Goal: Check status: Check status

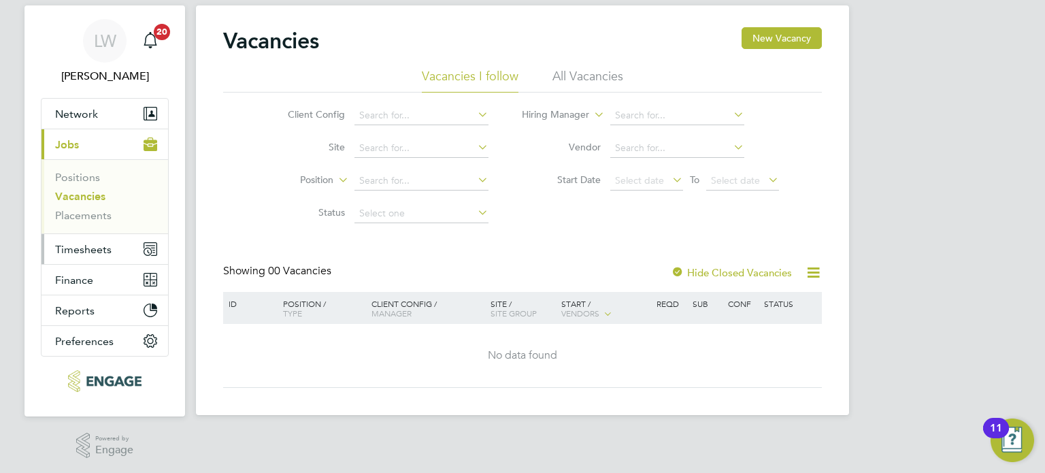
click at [104, 237] on button "Timesheets" at bounding box center [104, 249] width 127 height 30
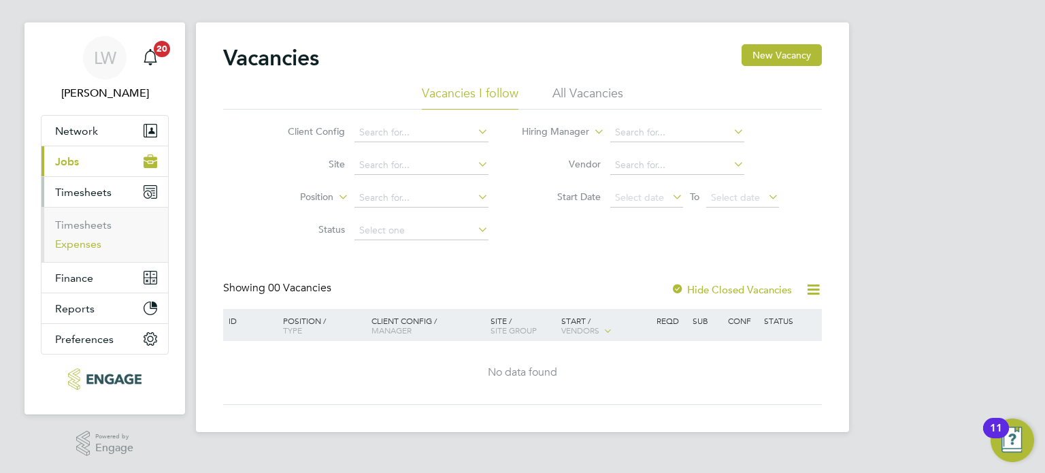
scroll to position [14, 0]
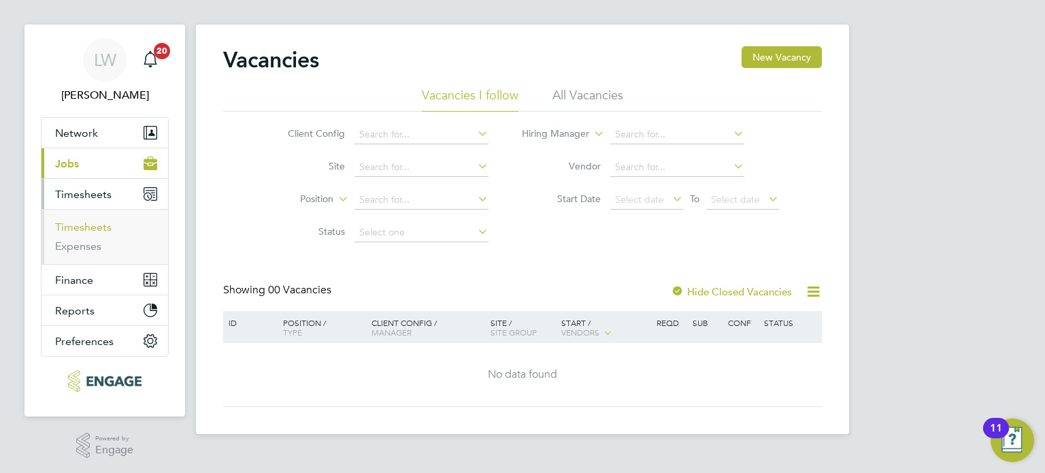
click at [80, 222] on link "Timesheets" at bounding box center [83, 226] width 56 height 13
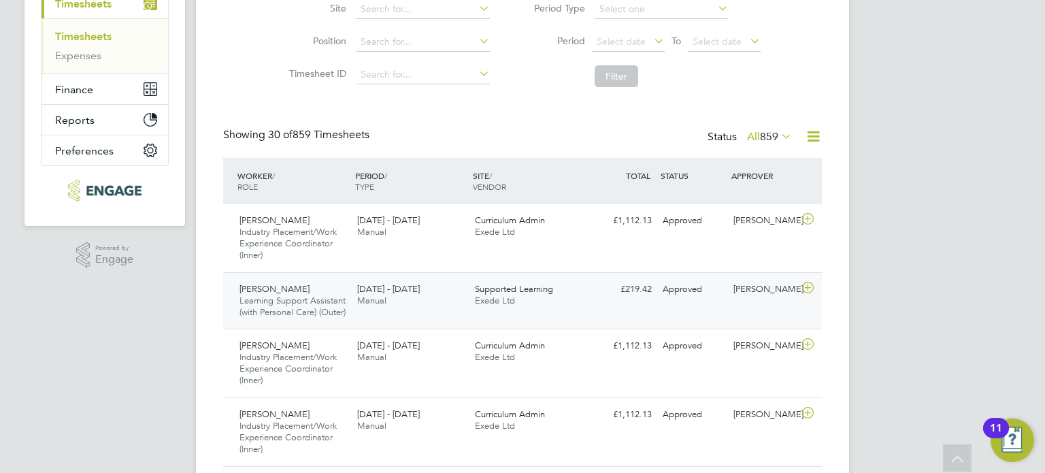
click at [773, 312] on div "Simone Dubarry-Boyea Learning Support Assistant (with Personal Care) (Outer) 11…" at bounding box center [522, 300] width 599 height 57
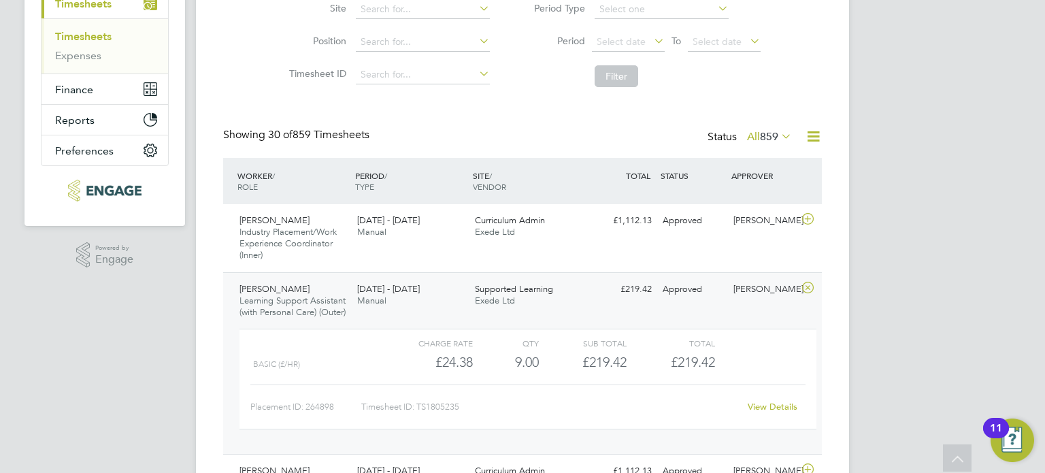
click at [774, 412] on link "View Details" at bounding box center [773, 407] width 50 height 12
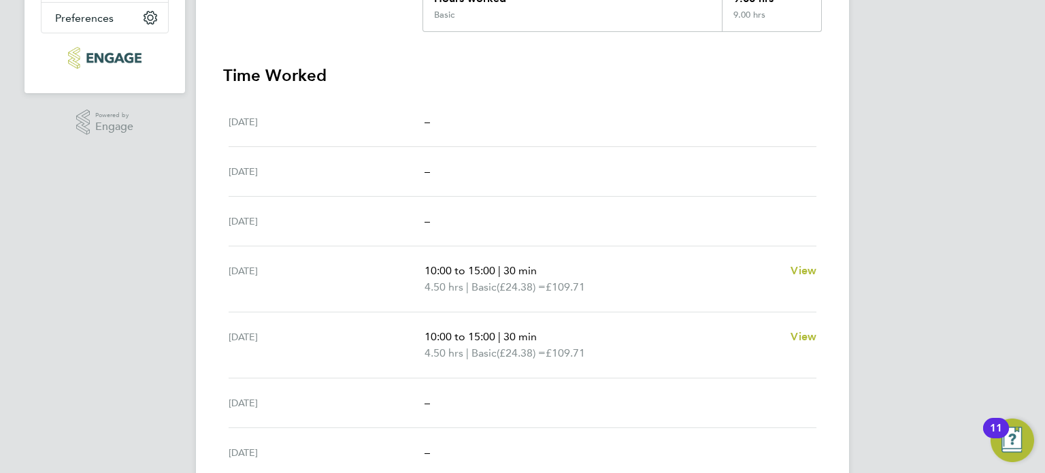
scroll to position [408, 0]
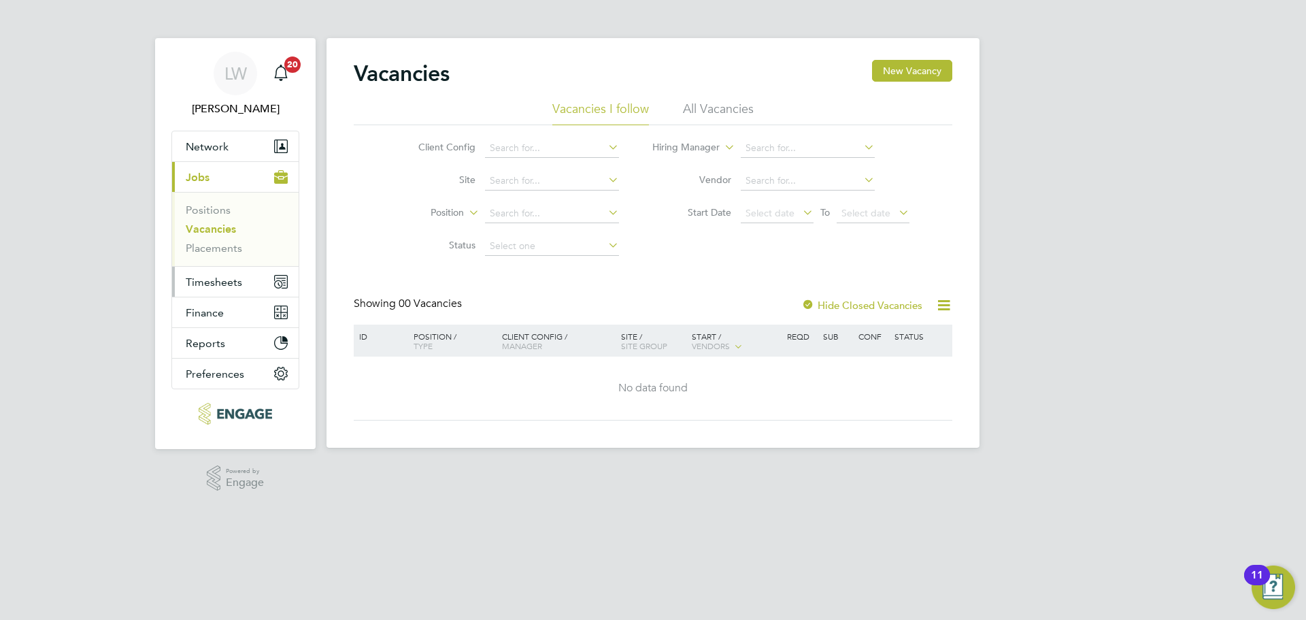
click at [213, 286] on span "Timesheets" at bounding box center [214, 281] width 56 height 13
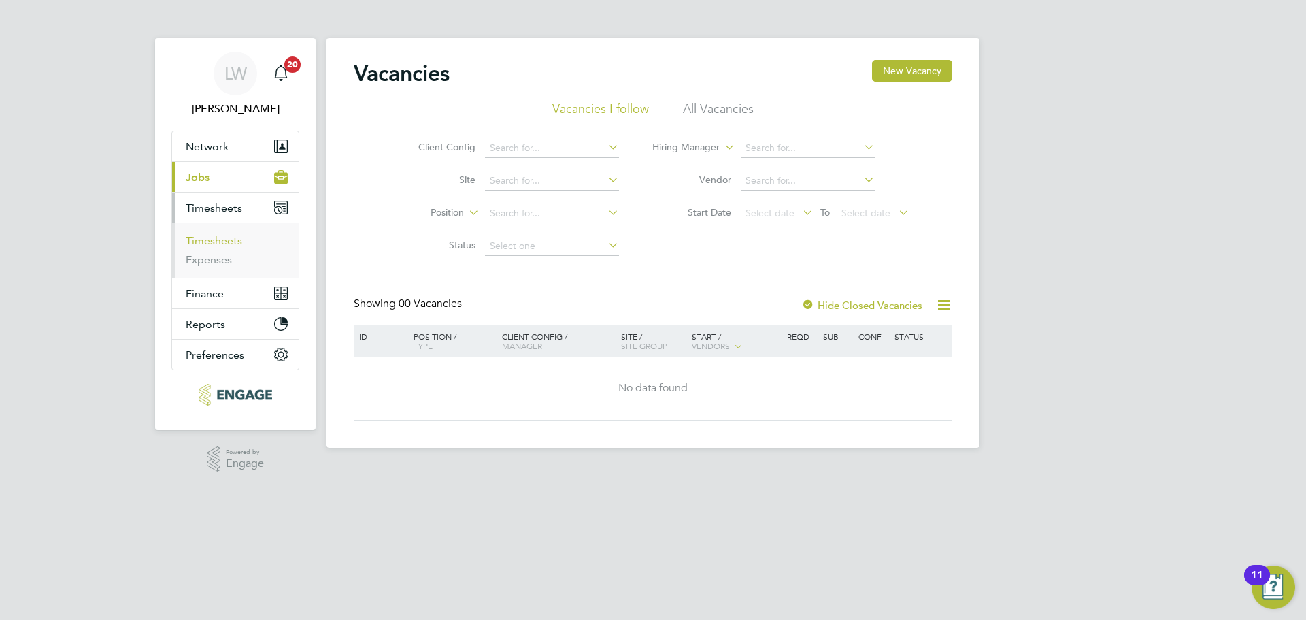
drag, startPoint x: 227, startPoint y: 241, endPoint x: 322, endPoint y: 280, distance: 102.6
click at [227, 241] on link "Timesheets" at bounding box center [214, 240] width 56 height 13
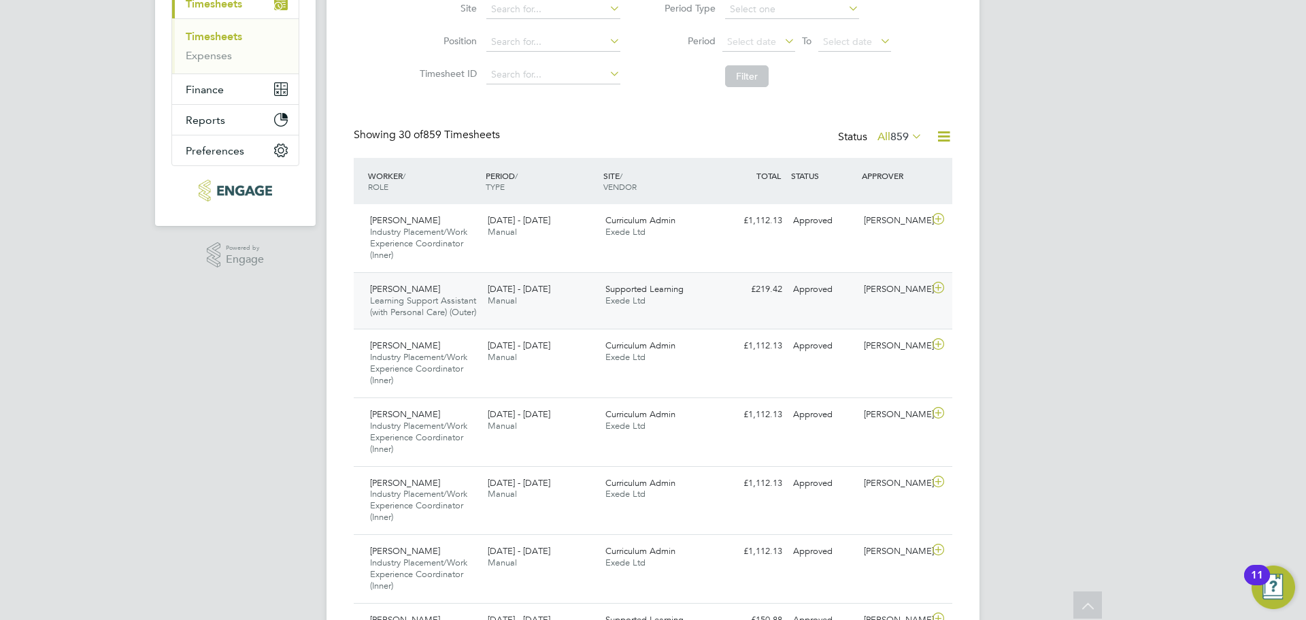
click at [937, 293] on icon at bounding box center [938, 287] width 17 height 11
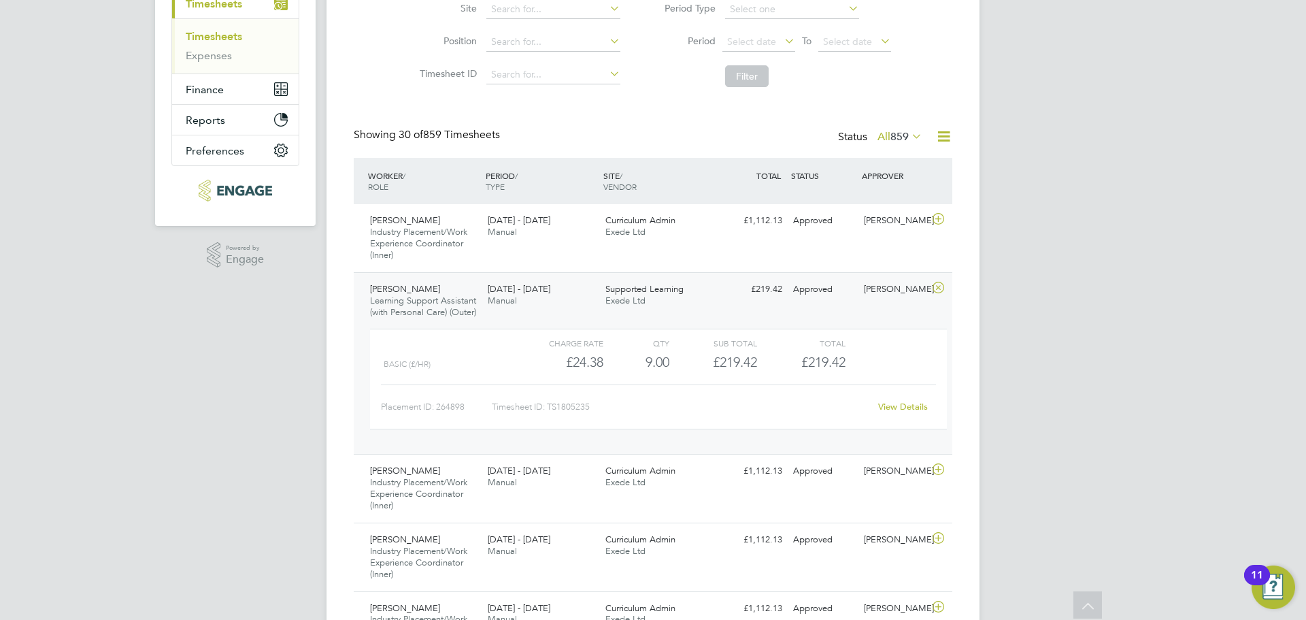
click at [937, 293] on icon at bounding box center [938, 287] width 17 height 11
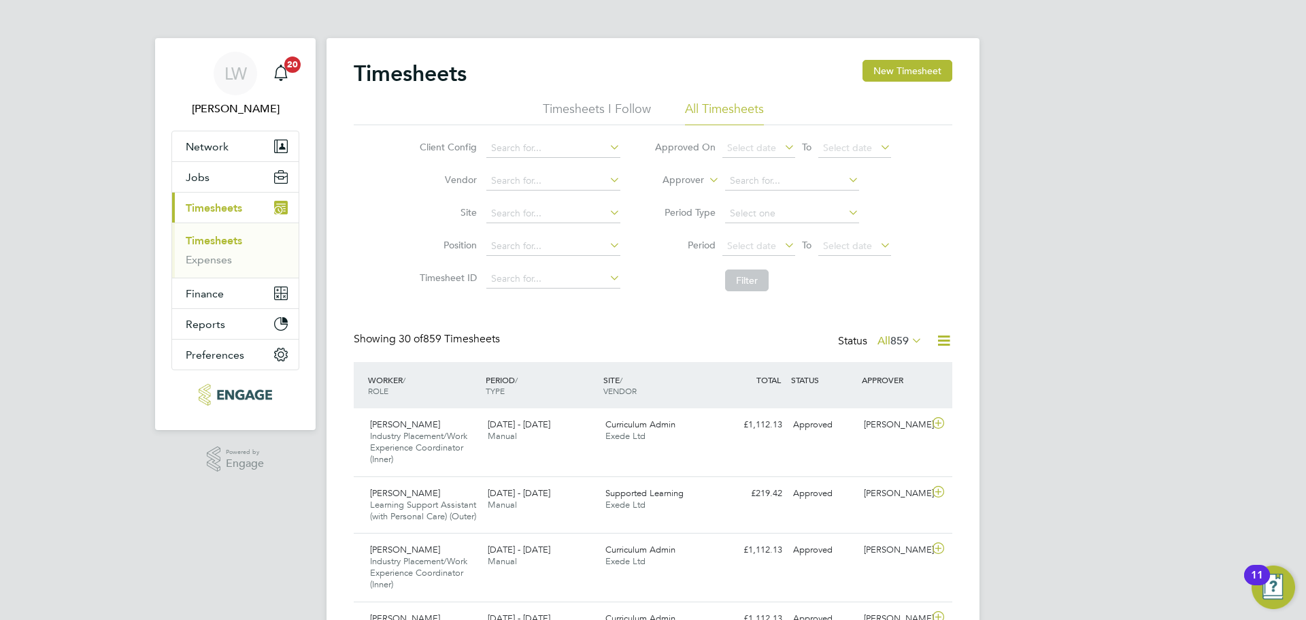
click at [702, 179] on label "Approver" at bounding box center [673, 180] width 61 height 14
click at [685, 195] on li "Worker" at bounding box center [670, 196] width 67 height 18
click at [734, 183] on input at bounding box center [792, 180] width 134 height 19
click at [792, 188] on input "simone" at bounding box center [792, 180] width 134 height 19
drag, startPoint x: 794, startPoint y: 199, endPoint x: 802, endPoint y: 214, distance: 16.1
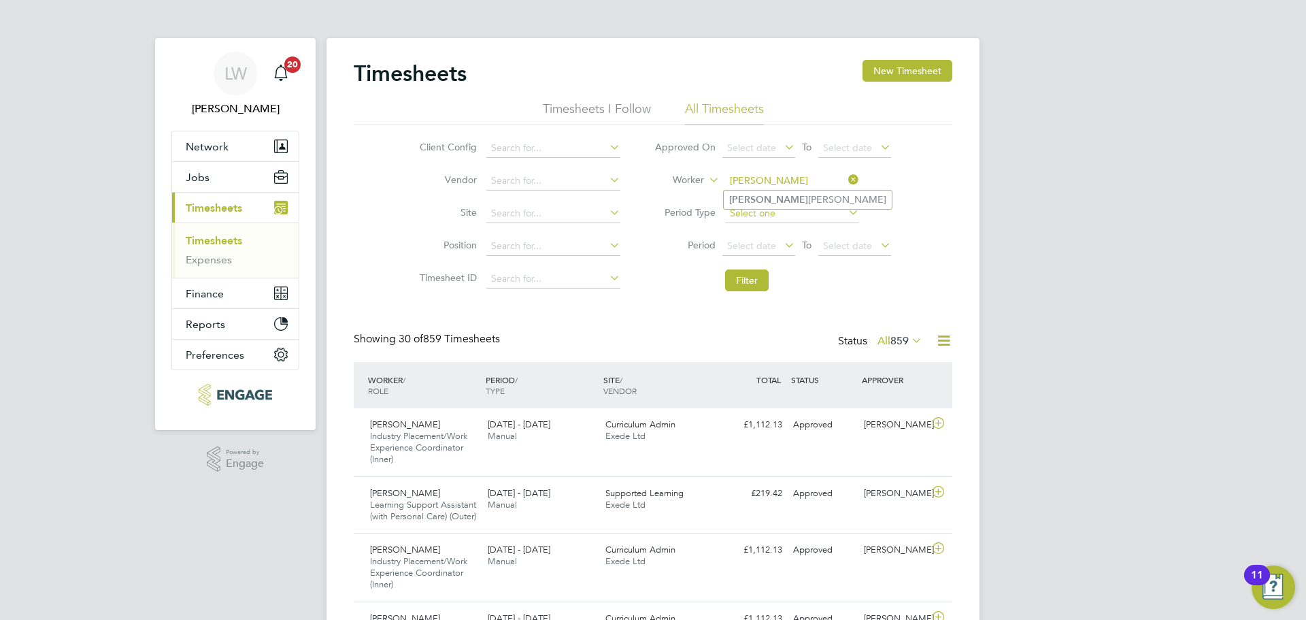
click at [794, 198] on li "Simone Dubarry-Boyea" at bounding box center [808, 199] width 168 height 18
type input "[PERSON_NAME]"
click at [737, 271] on button "Filter" at bounding box center [747, 280] width 44 height 22
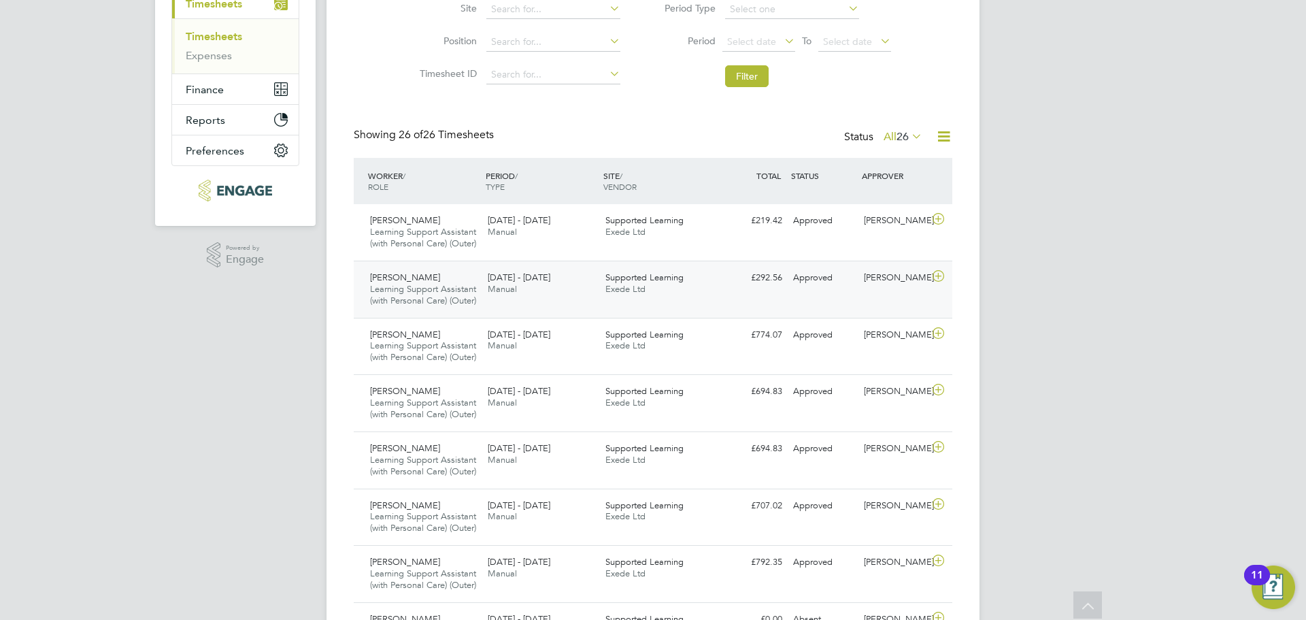
click at [937, 282] on icon at bounding box center [938, 276] width 17 height 11
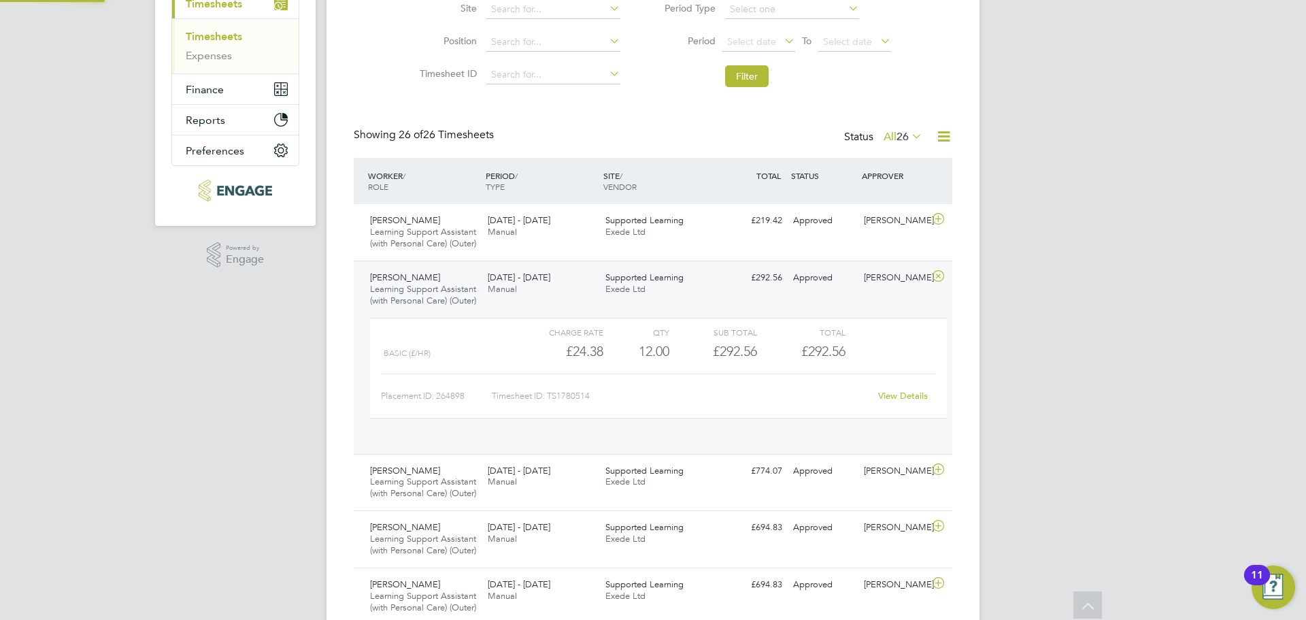
scroll to position [23, 133]
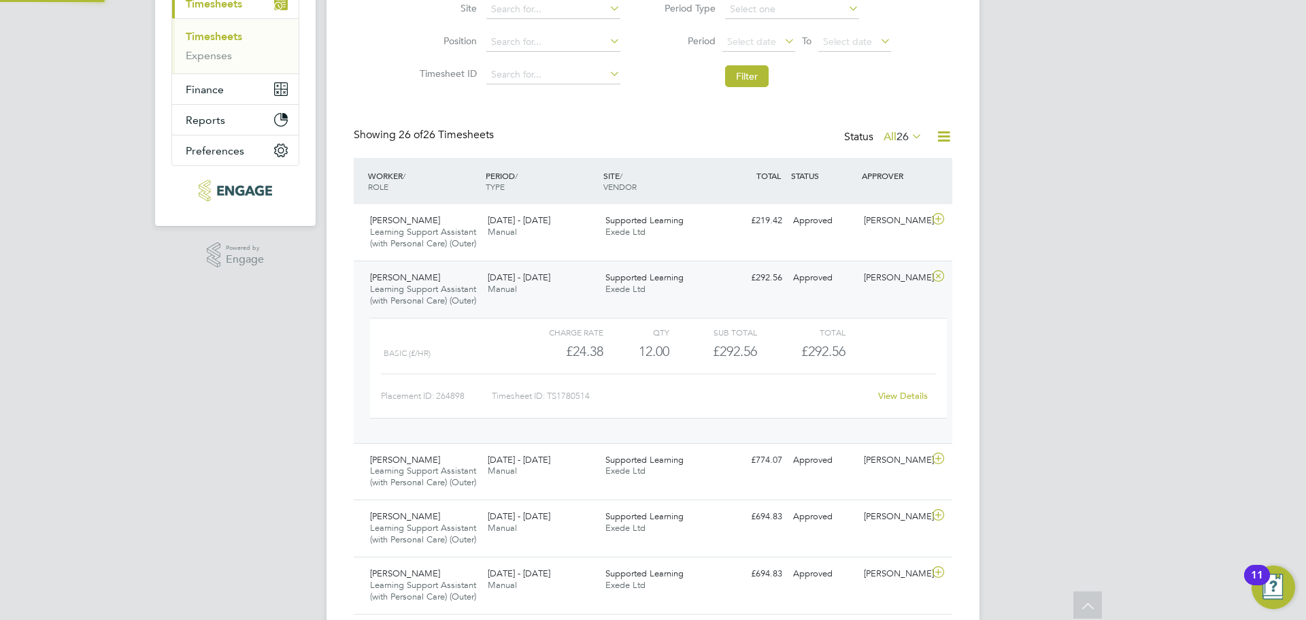
click at [937, 282] on icon at bounding box center [938, 276] width 17 height 11
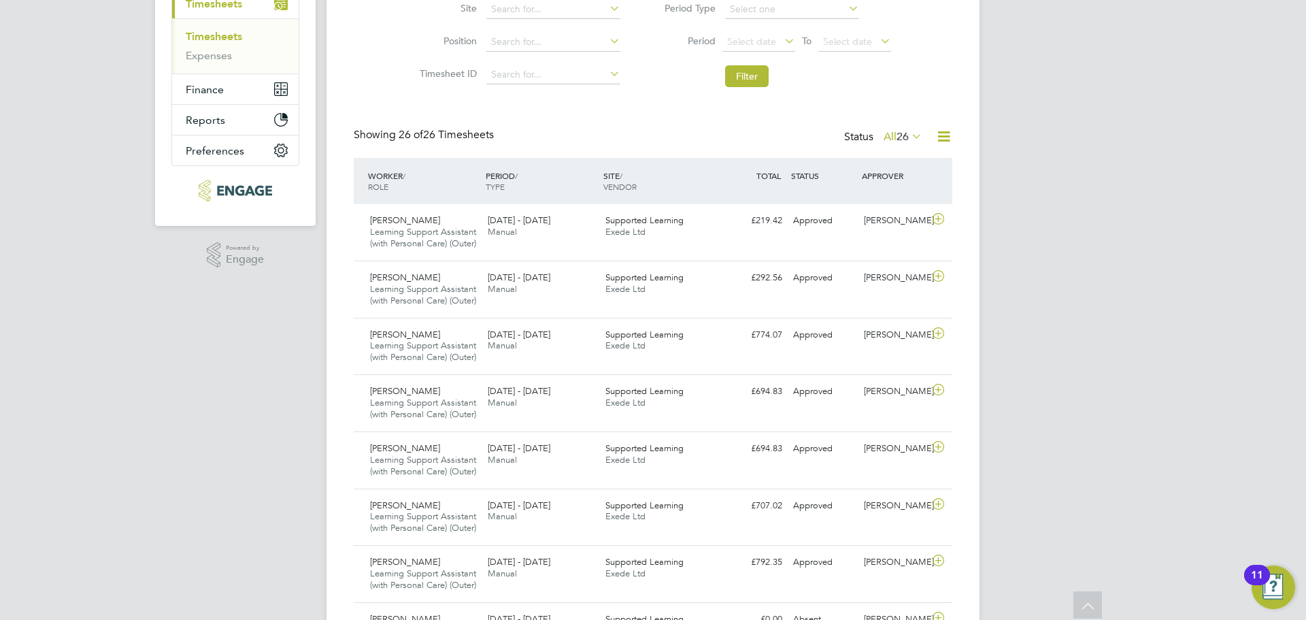
scroll to position [192, 0]
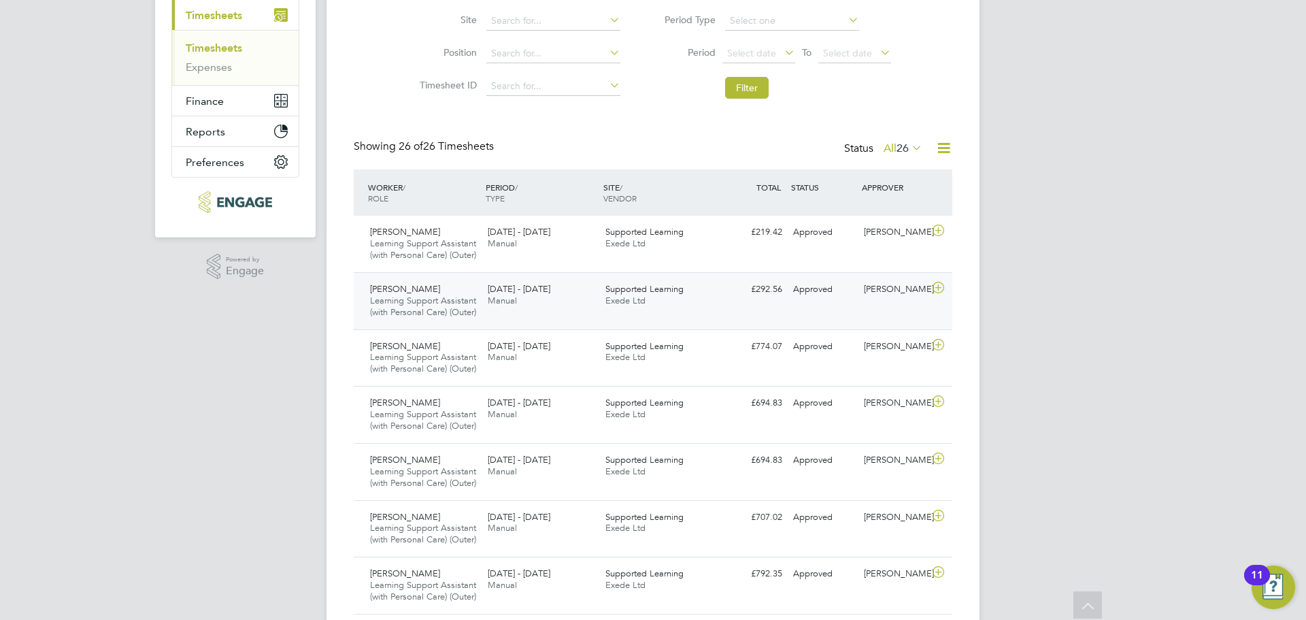
click at [548, 312] on div "7 - 13 Jul 2025 Manual" at bounding box center [541, 295] width 118 height 34
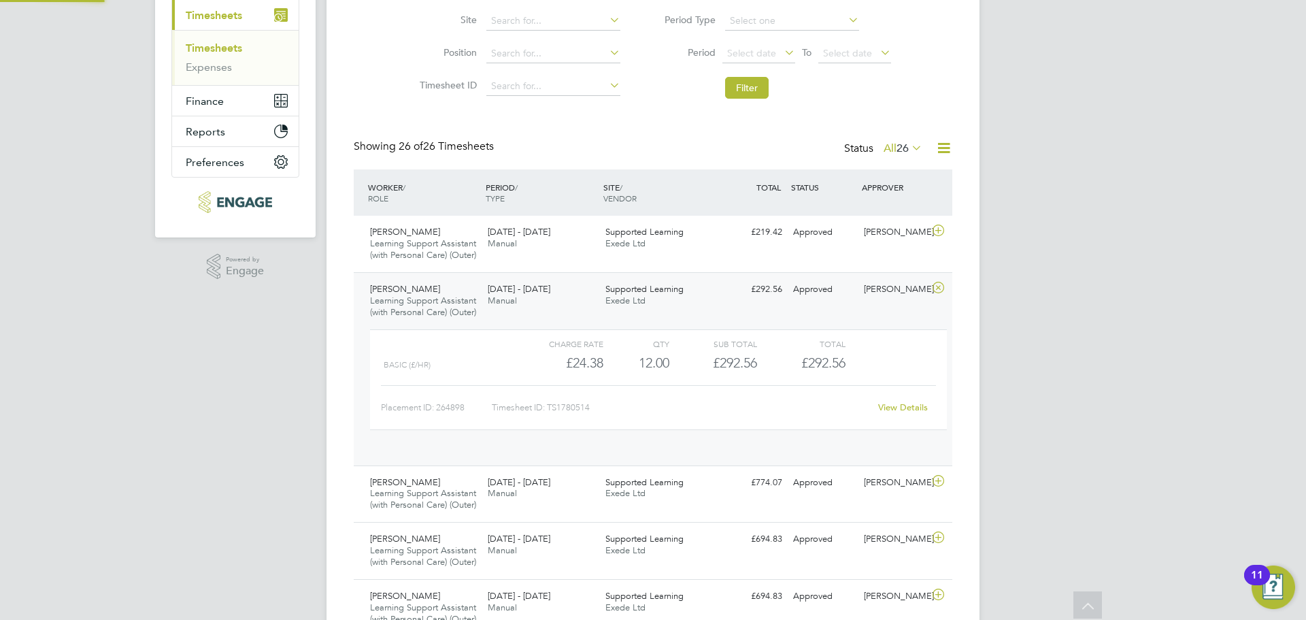
scroll to position [23, 133]
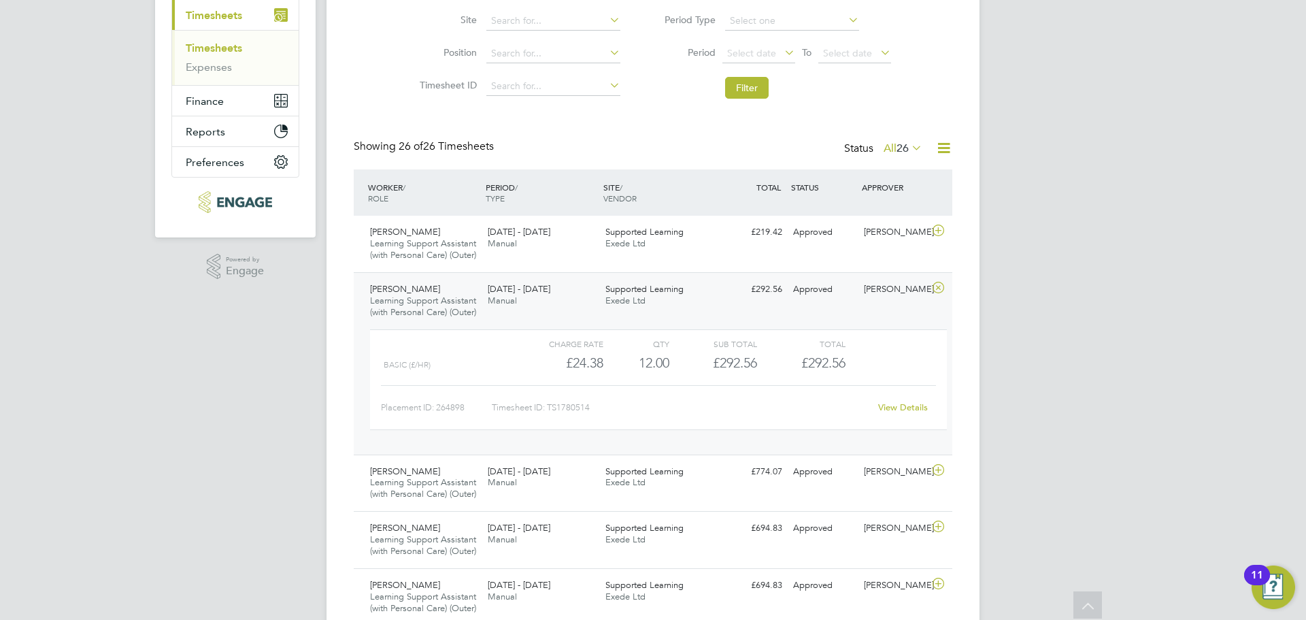
click at [917, 413] on link "View Details" at bounding box center [903, 407] width 50 height 12
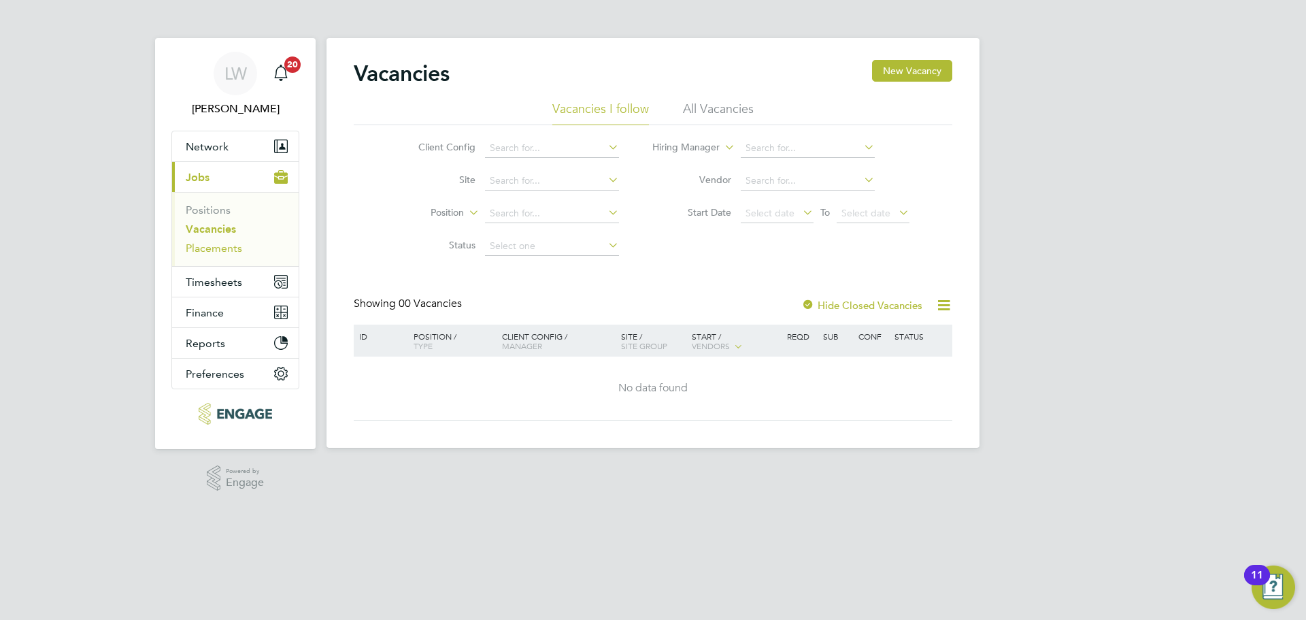
click at [226, 246] on link "Placements" at bounding box center [214, 247] width 56 height 13
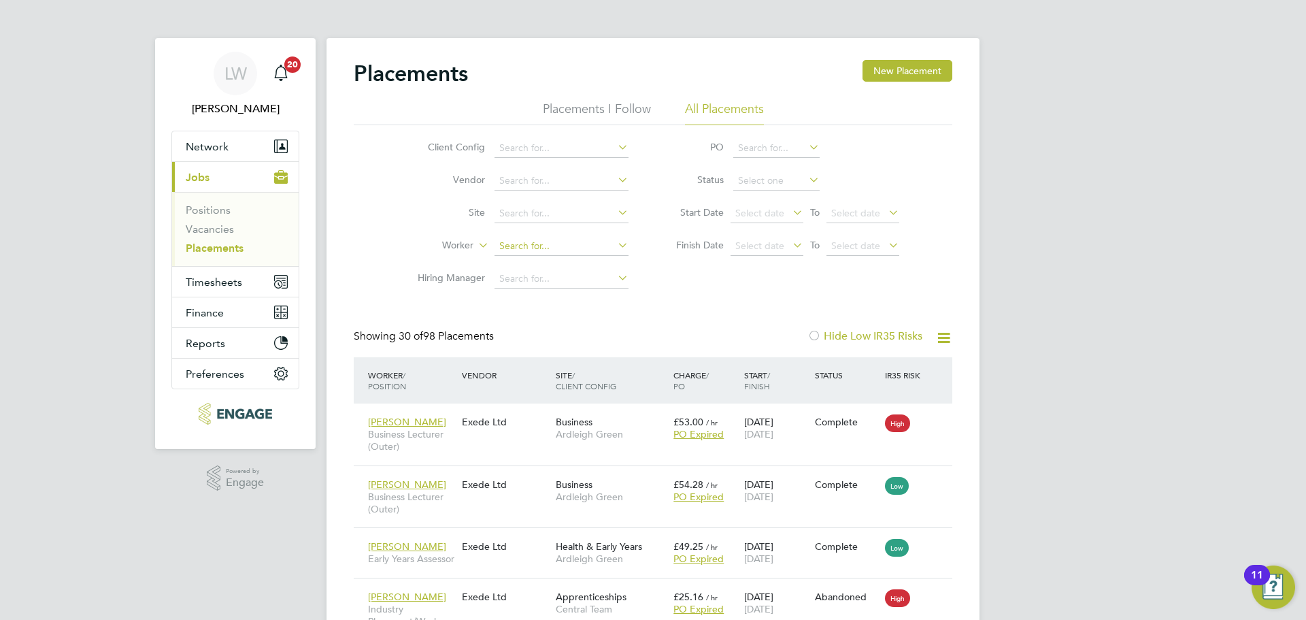
click at [548, 239] on input at bounding box center [561, 246] width 134 height 19
click at [555, 258] on li "Simone Dubarry-Boyea" at bounding box center [578, 265] width 168 height 18
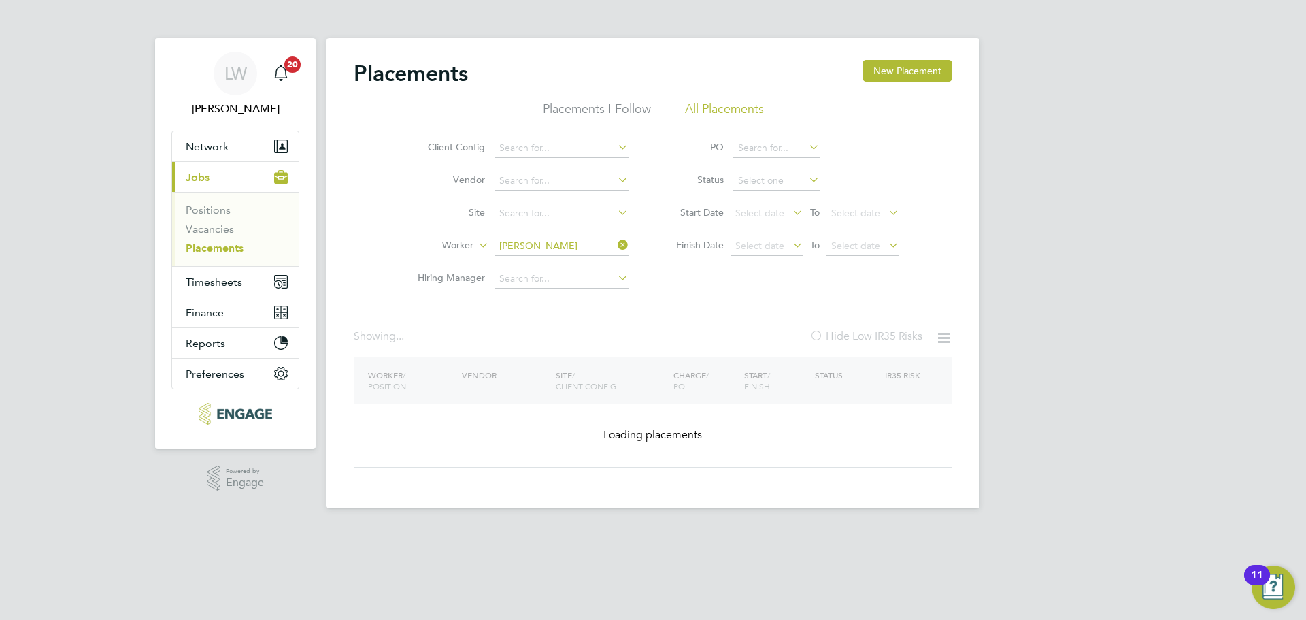
type input "[PERSON_NAME]"
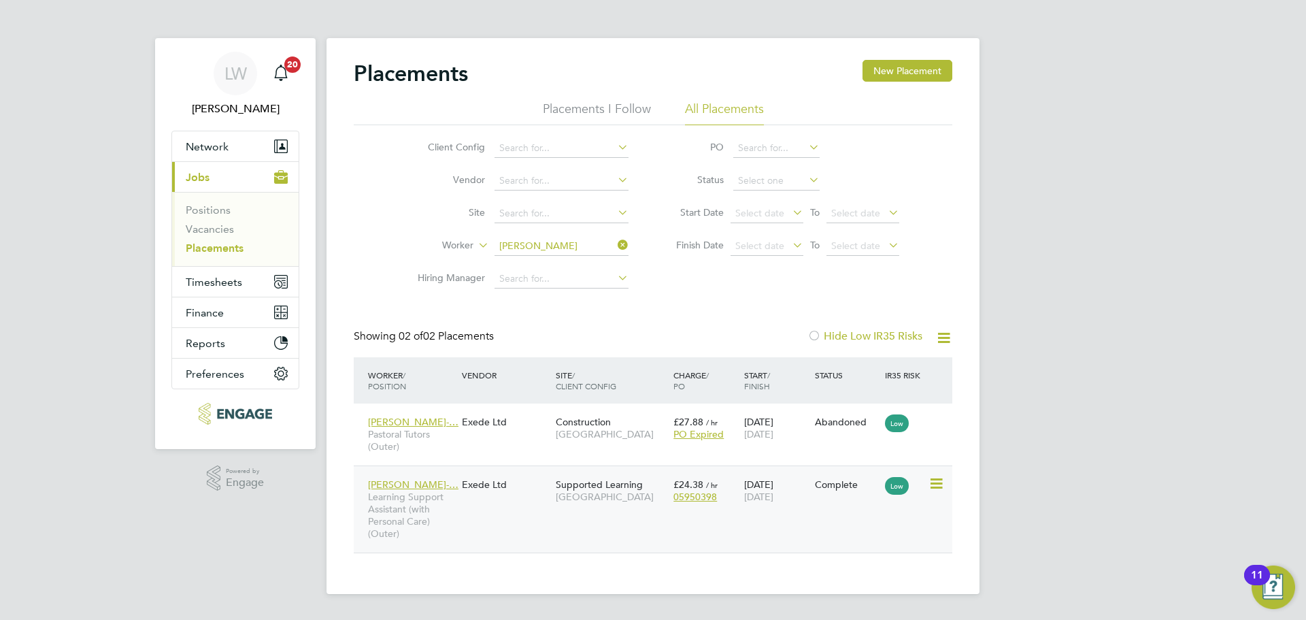
click at [505, 506] on div "Simone Dubarry-… Learning Support Assistant (with Personal Care) (Outer) Exede …" at bounding box center [653, 508] width 599 height 87
click at [504, 506] on div "Simone Dubarry-… Learning Support Assistant (with Personal Care) (Outer) Exede …" at bounding box center [653, 508] width 599 height 87
click at [467, 502] on div "Simone Dubarry-… Learning Support Assistant (with Personal Care) (Outer) Exede …" at bounding box center [653, 508] width 599 height 87
click at [429, 480] on span "Simone Dubarry-…" at bounding box center [413, 484] width 90 height 12
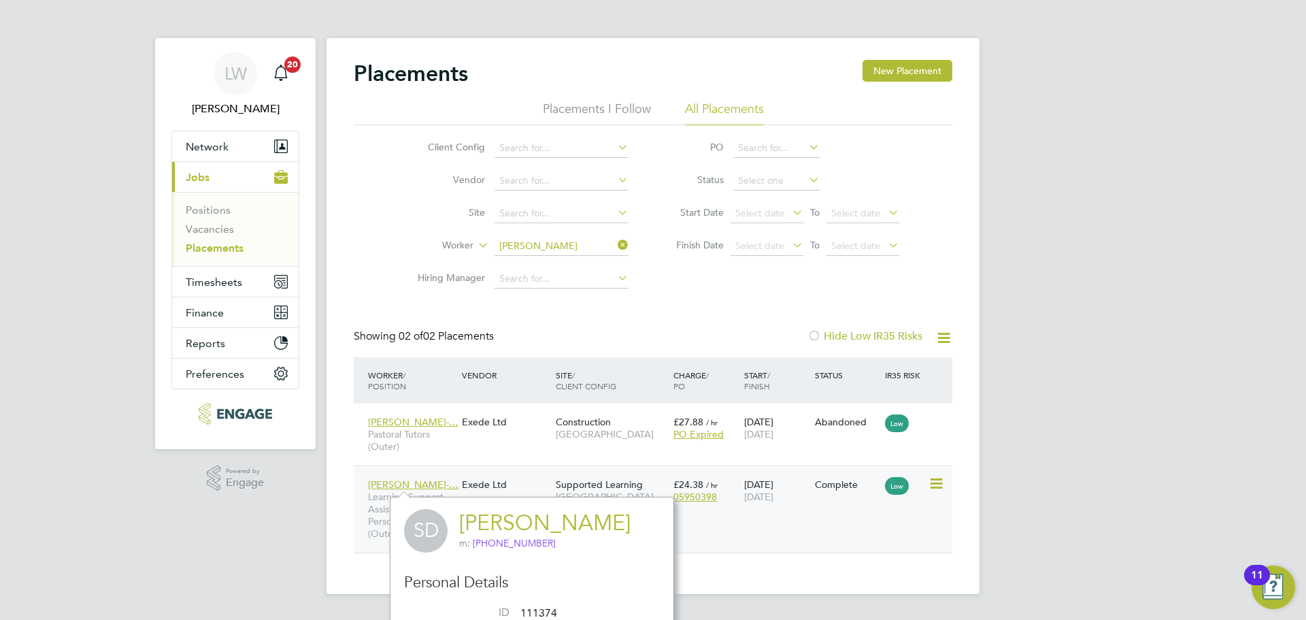
click at [888, 515] on div "Simone Dubarry-… Learning Support Assistant (with Personal Care) (Outer) Exede …" at bounding box center [653, 508] width 599 height 87
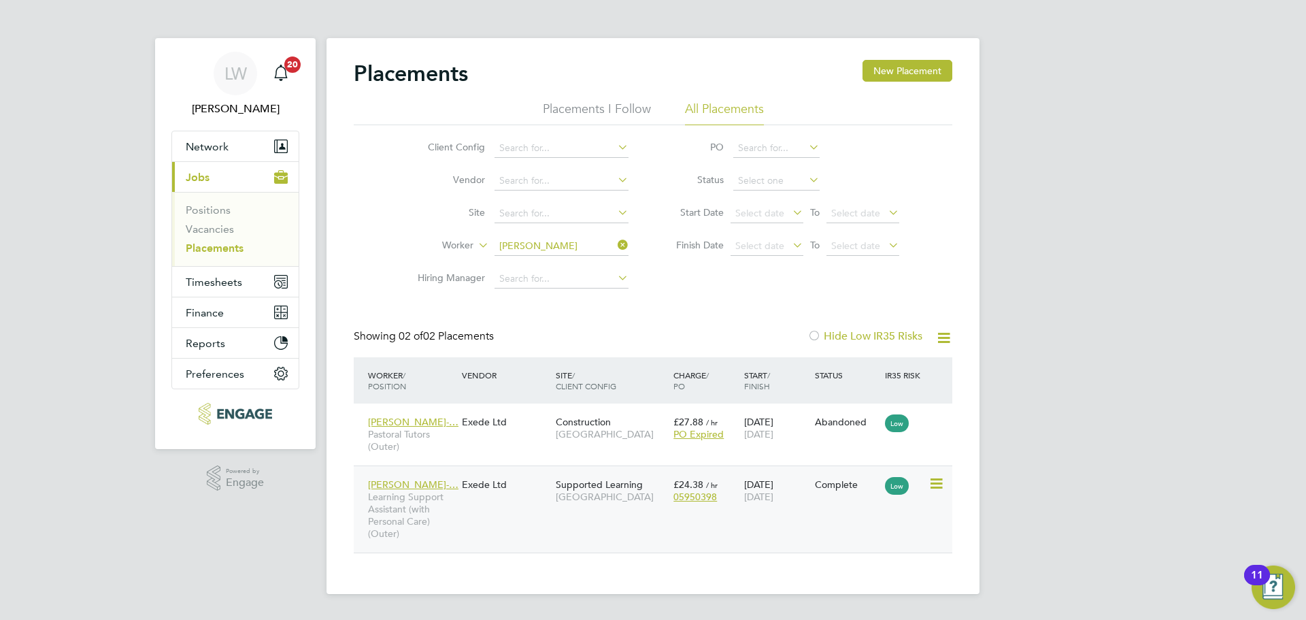
drag, startPoint x: 873, startPoint y: 503, endPoint x: 865, endPoint y: 496, distance: 11.2
click at [871, 498] on div "Simone Dubarry-… Learning Support Assistant (with Personal Care) (Outer) Exede …" at bounding box center [653, 508] width 599 height 87
click at [503, 518] on div "Simone Dubarry-… Learning Support Assistant (with Personal Care) (Outer) Exede …" at bounding box center [653, 508] width 599 height 87
click at [405, 477] on div "Simone Dubarry-… Learning Support Assistant (with Personal Care) (Outer)" at bounding box center [412, 509] width 94 height 76
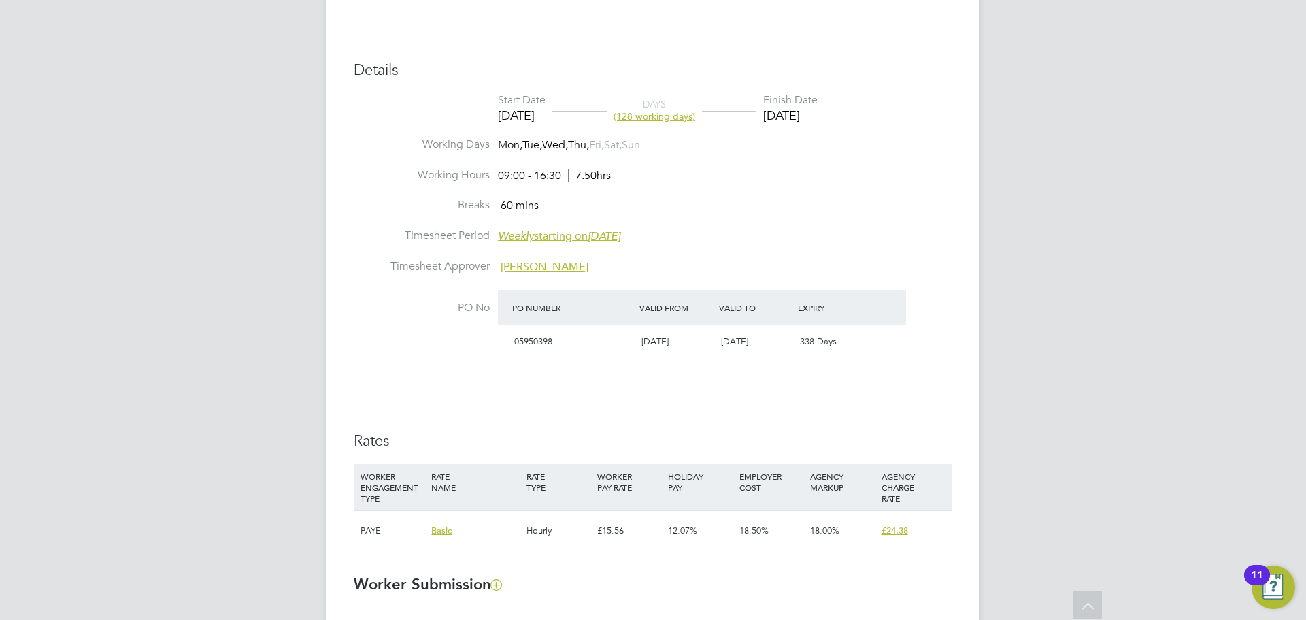
scroll to position [612, 0]
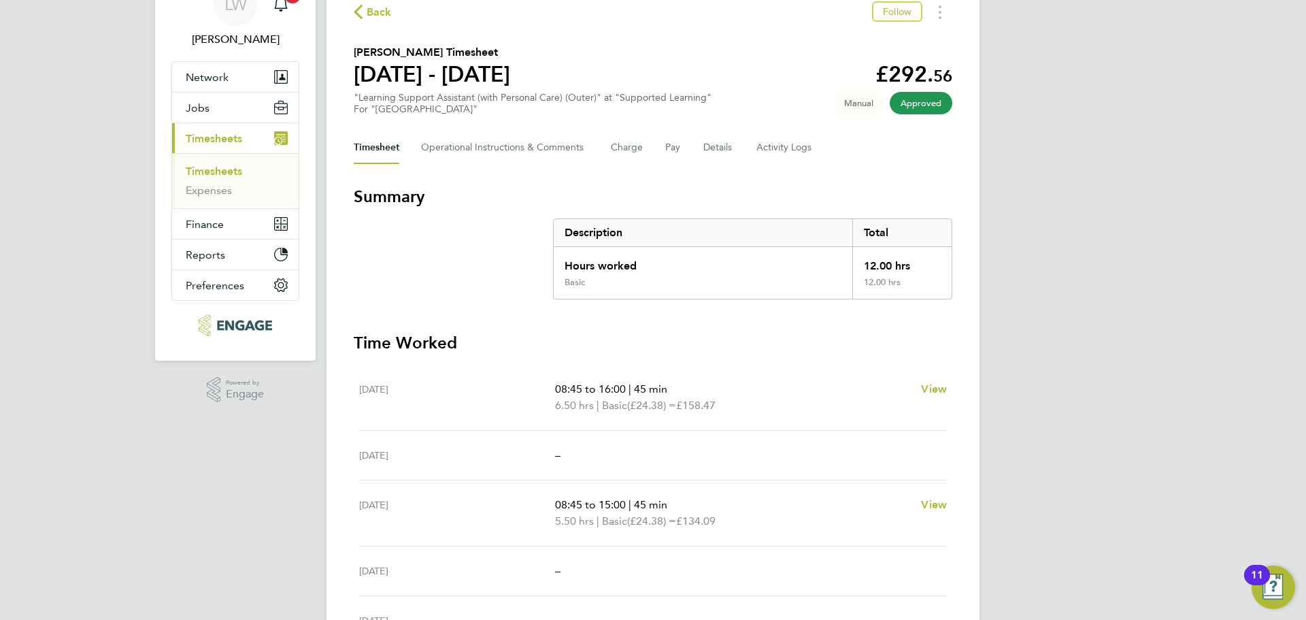
scroll to position [68, 0]
click at [381, 16] on span "Back" at bounding box center [379, 13] width 25 height 16
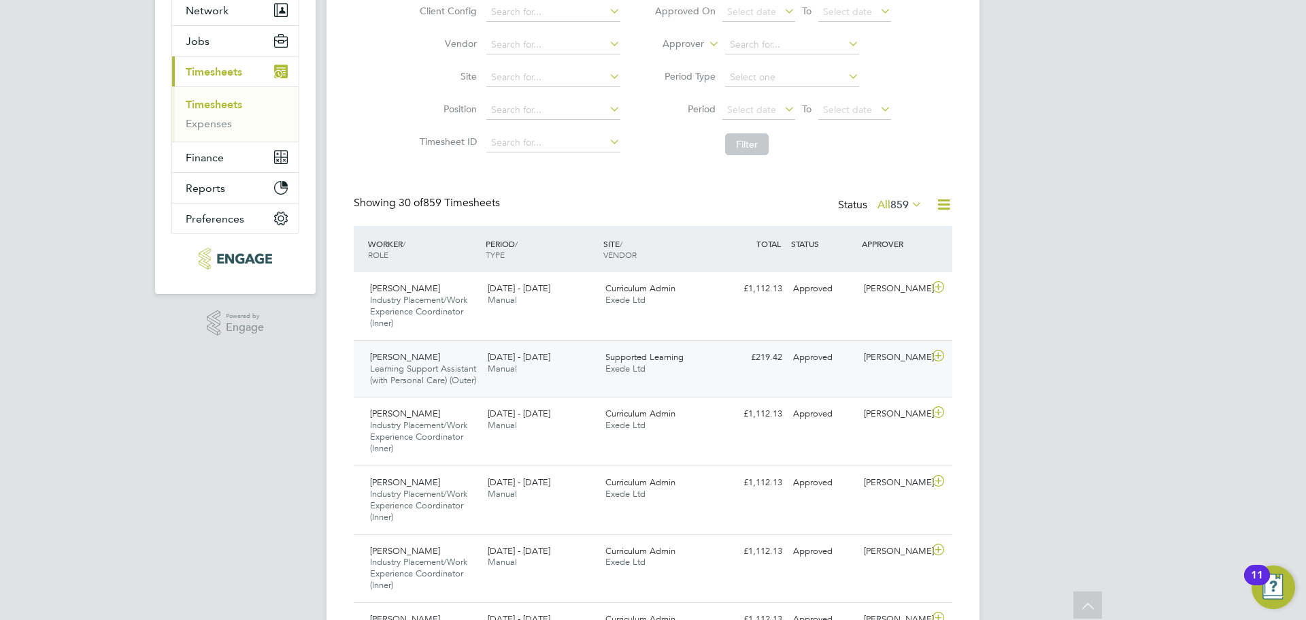
click at [750, 380] on div "Simone Dubarry-Boyea Learning Support Assistant (with Personal Care) (Outer) 11…" at bounding box center [653, 368] width 599 height 57
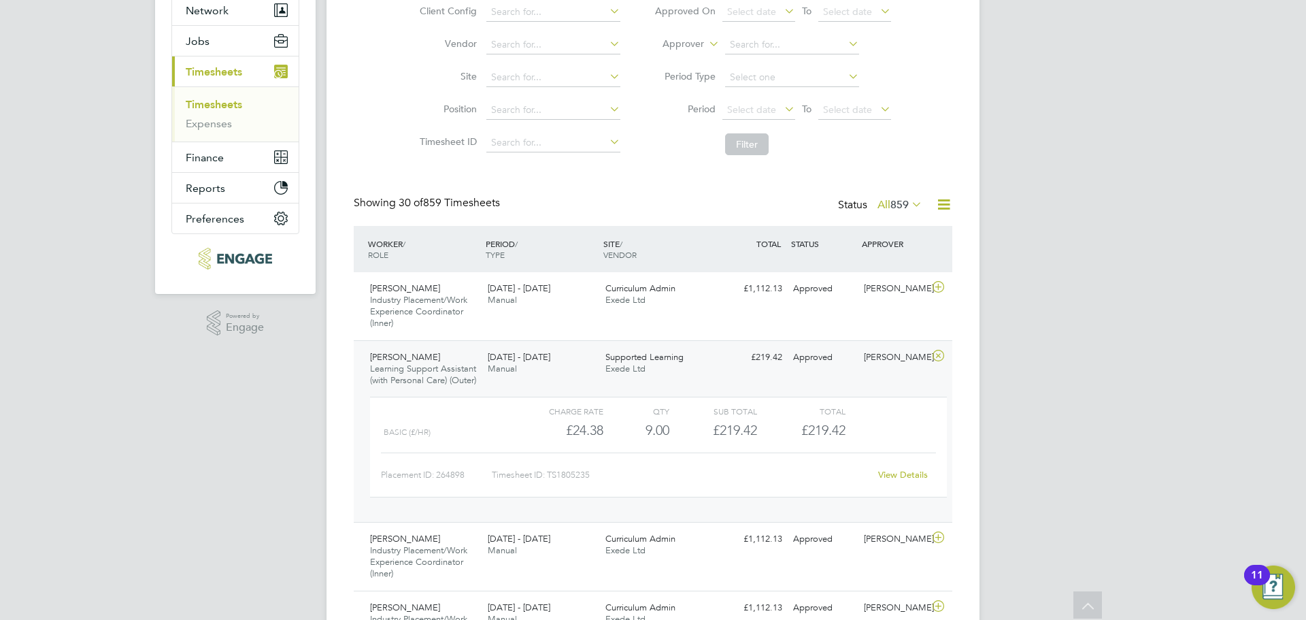
click at [900, 486] on div "View Details" at bounding box center [902, 475] width 67 height 22
click at [902, 480] on link "View Details" at bounding box center [903, 475] width 50 height 12
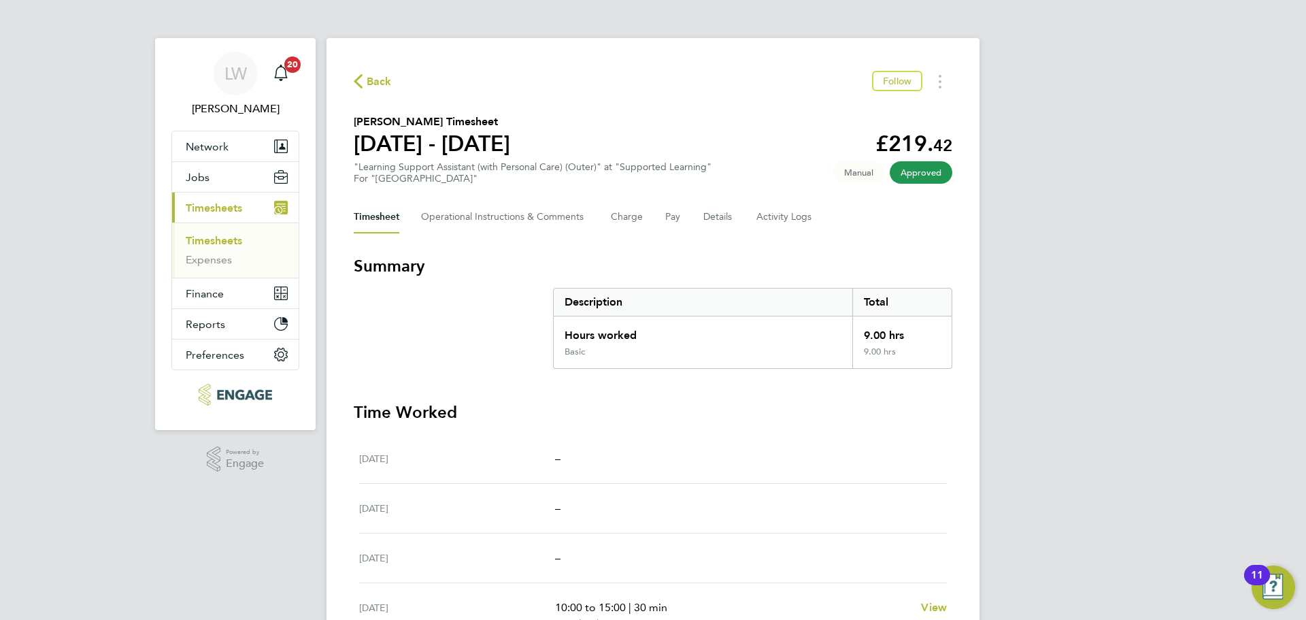
click at [357, 78] on icon "button" at bounding box center [358, 81] width 9 height 14
